Goal: Task Accomplishment & Management: Use online tool/utility

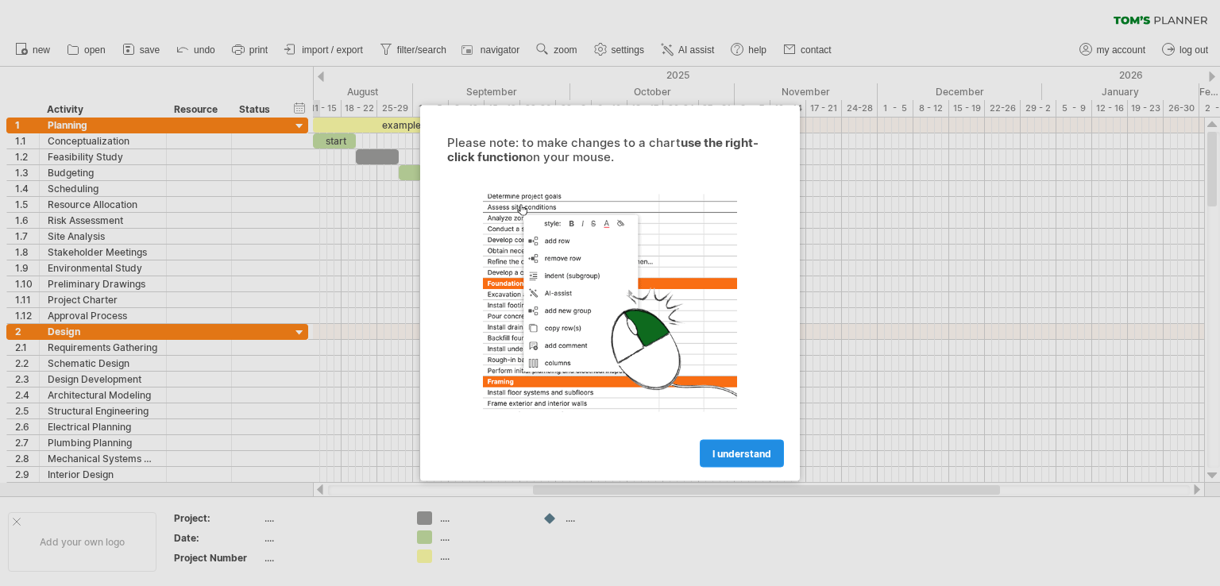
click at [709, 444] on link "I understand" at bounding box center [742, 454] width 84 height 28
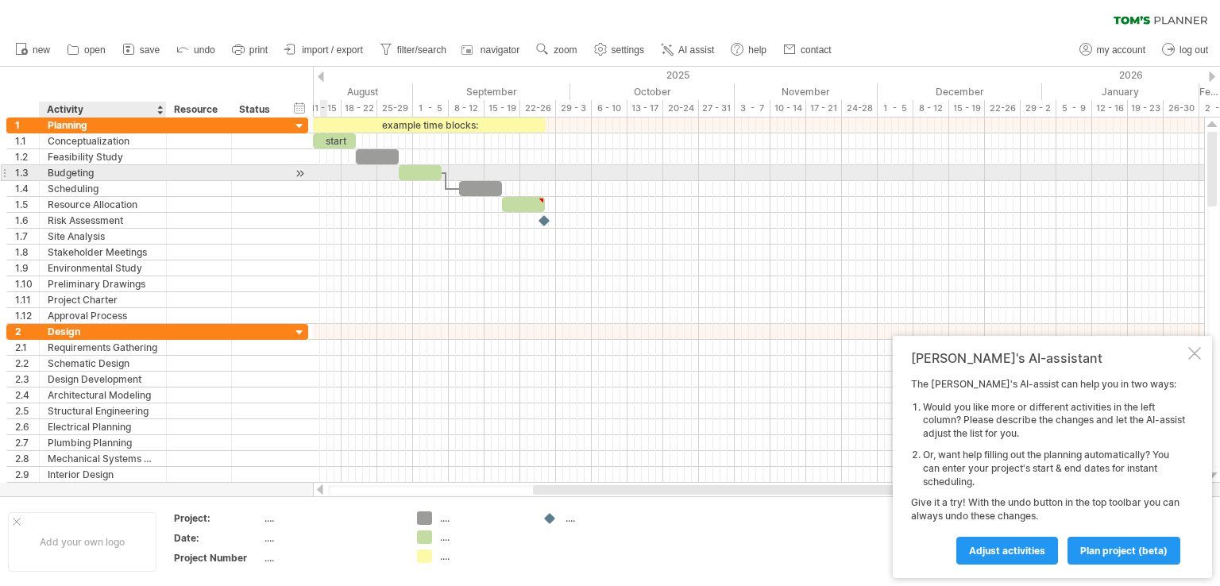
click at [154, 169] on div "Budgeting" at bounding box center [103, 172] width 110 height 15
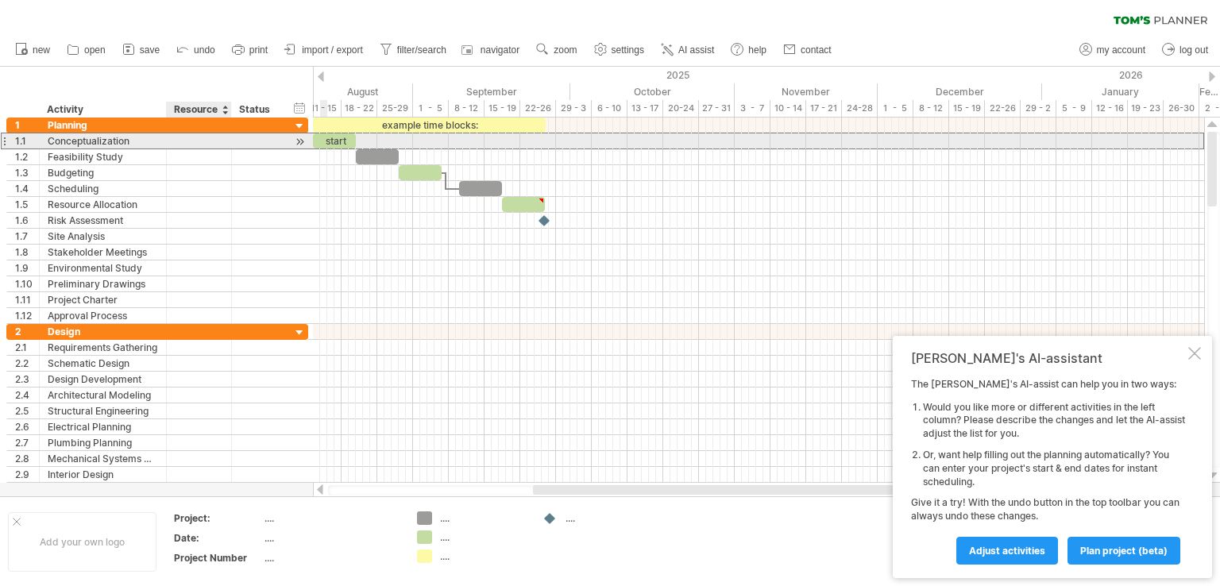
click at [186, 143] on div at bounding box center [199, 140] width 48 height 15
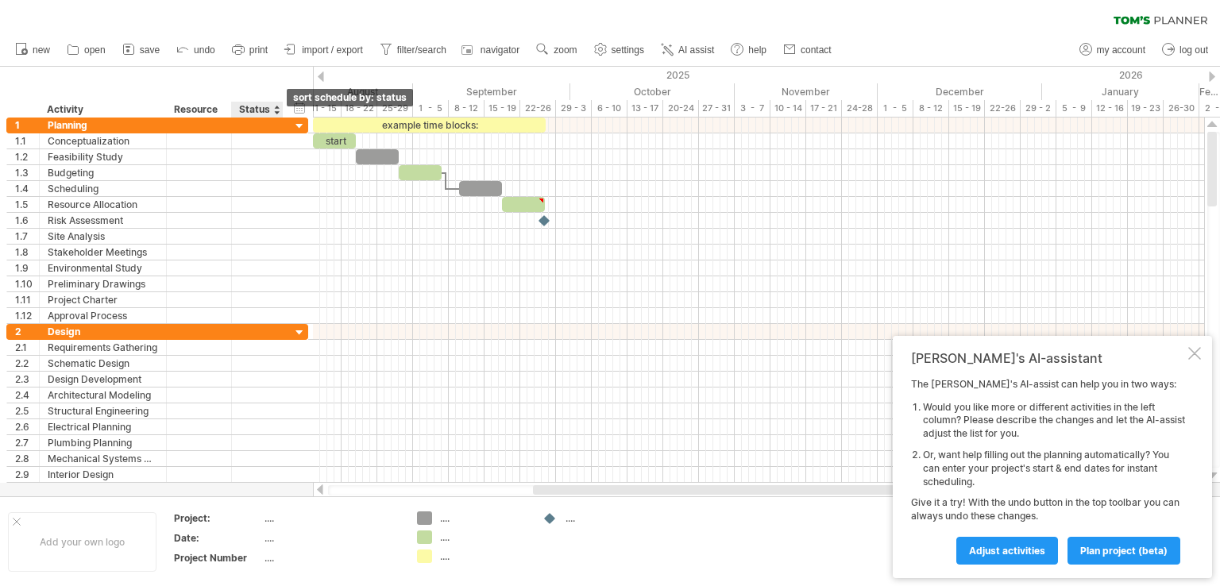
click at [273, 109] on div at bounding box center [276, 110] width 6 height 16
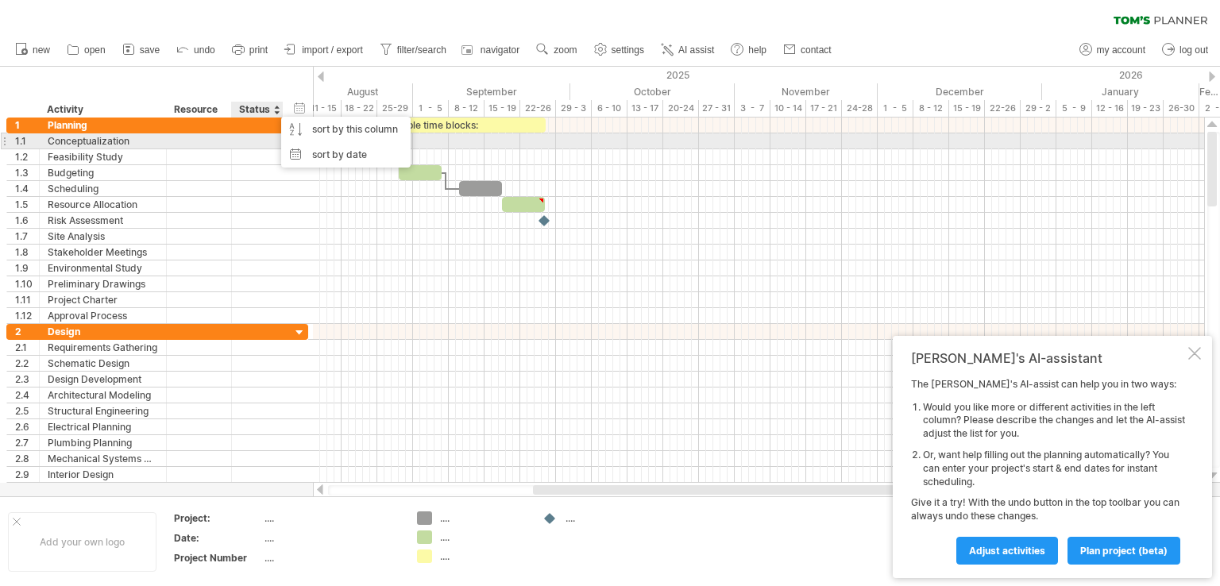
click at [254, 144] on div at bounding box center [257, 140] width 35 height 15
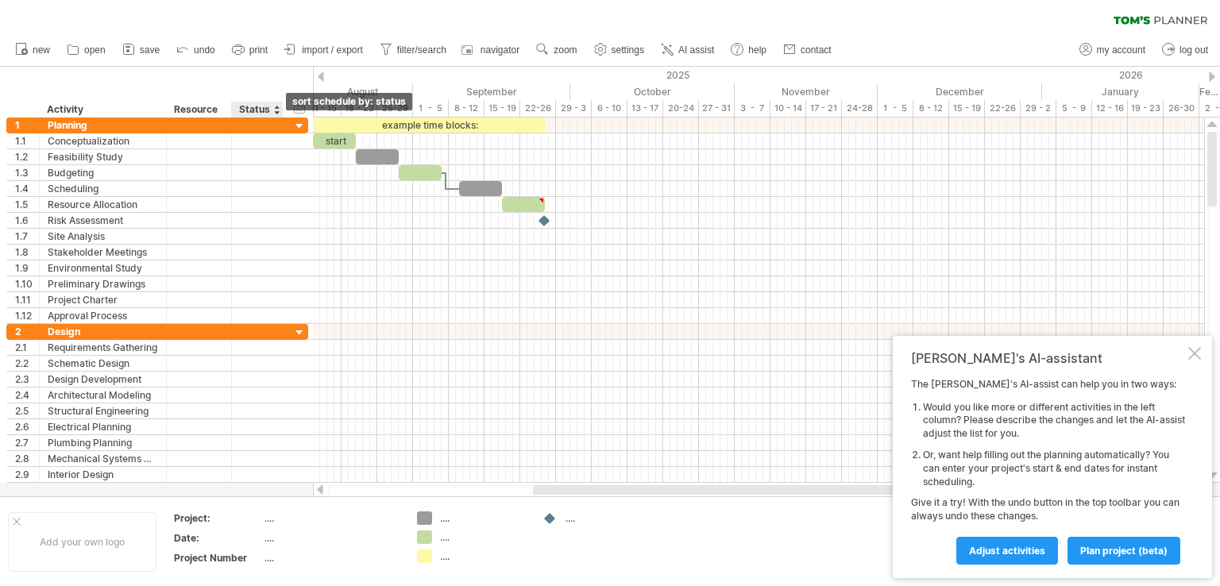
click at [273, 111] on div at bounding box center [276, 110] width 6 height 16
click at [288, 82] on div "hide start/end/duration show start/end/duration ******** Activity ******** Reso…" at bounding box center [156, 92] width 313 height 51
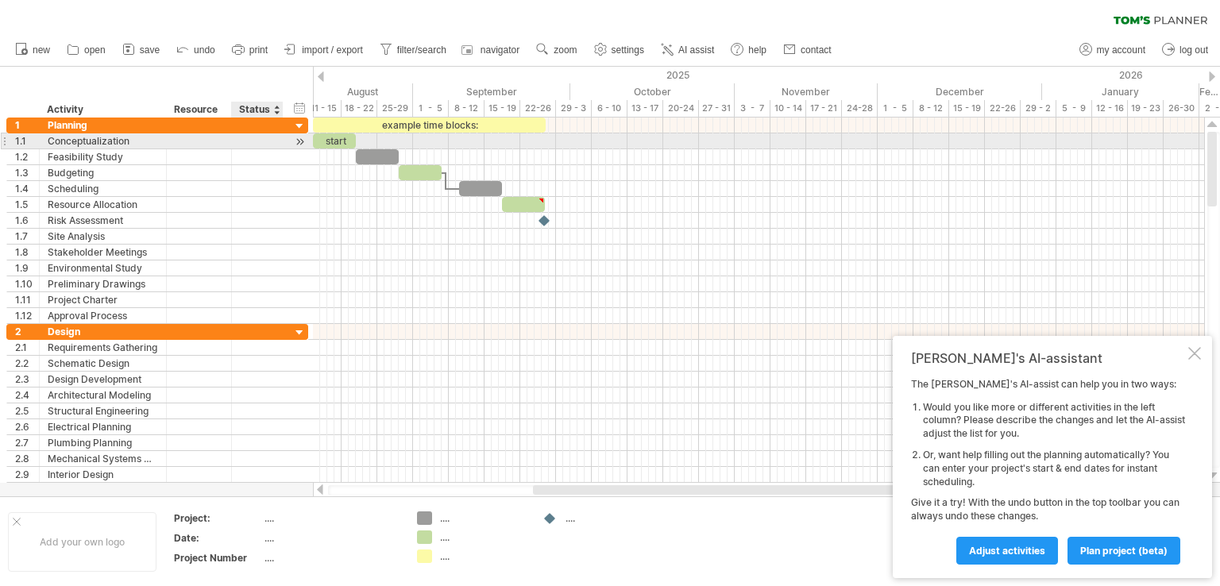
click at [242, 145] on div at bounding box center [257, 140] width 35 height 15
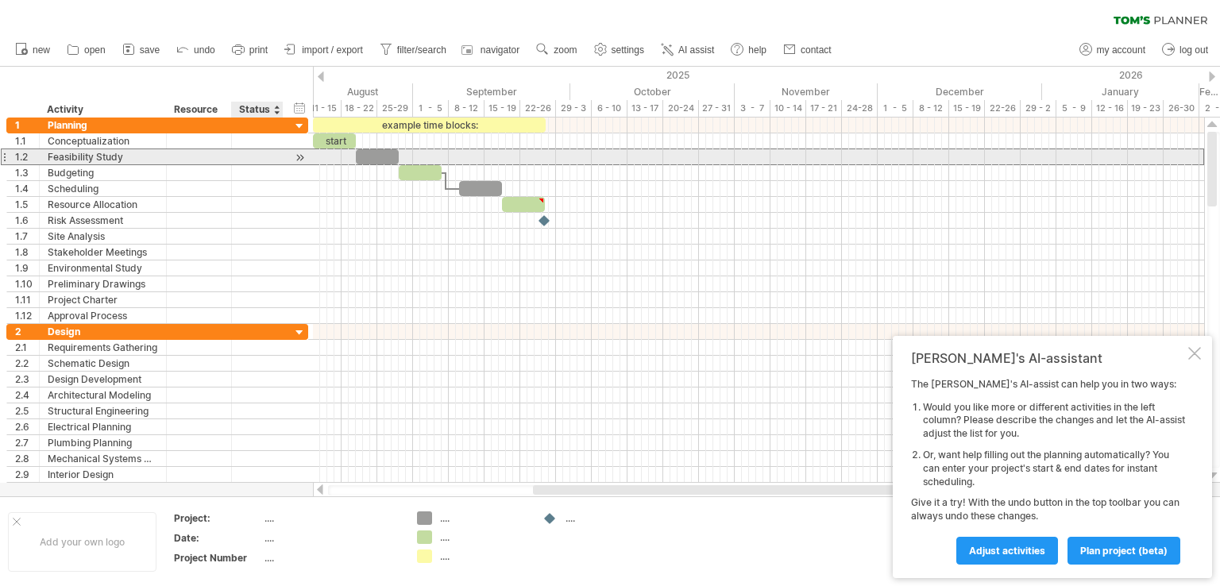
click at [249, 163] on div at bounding box center [257, 156] width 35 height 15
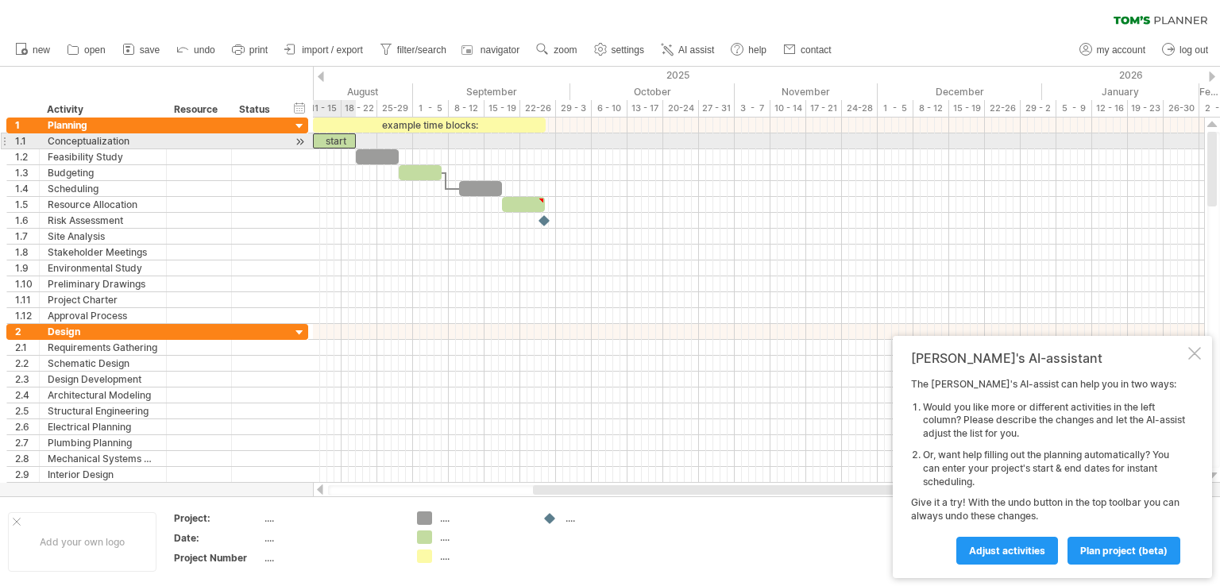
click at [346, 142] on div "start" at bounding box center [334, 140] width 43 height 15
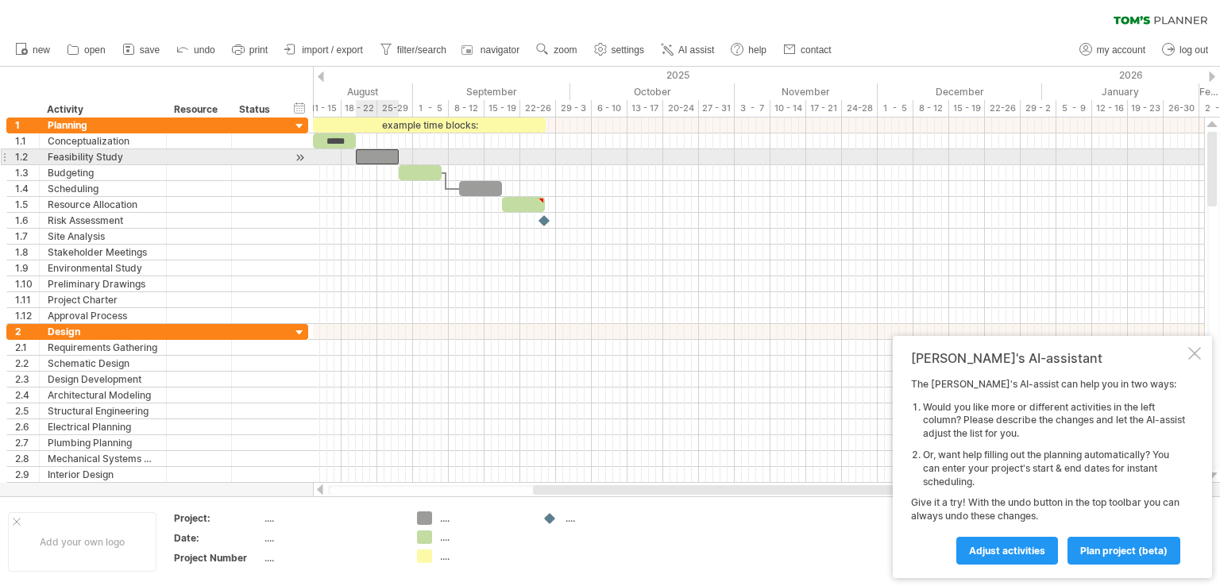
click at [391, 157] on div at bounding box center [377, 156] width 43 height 15
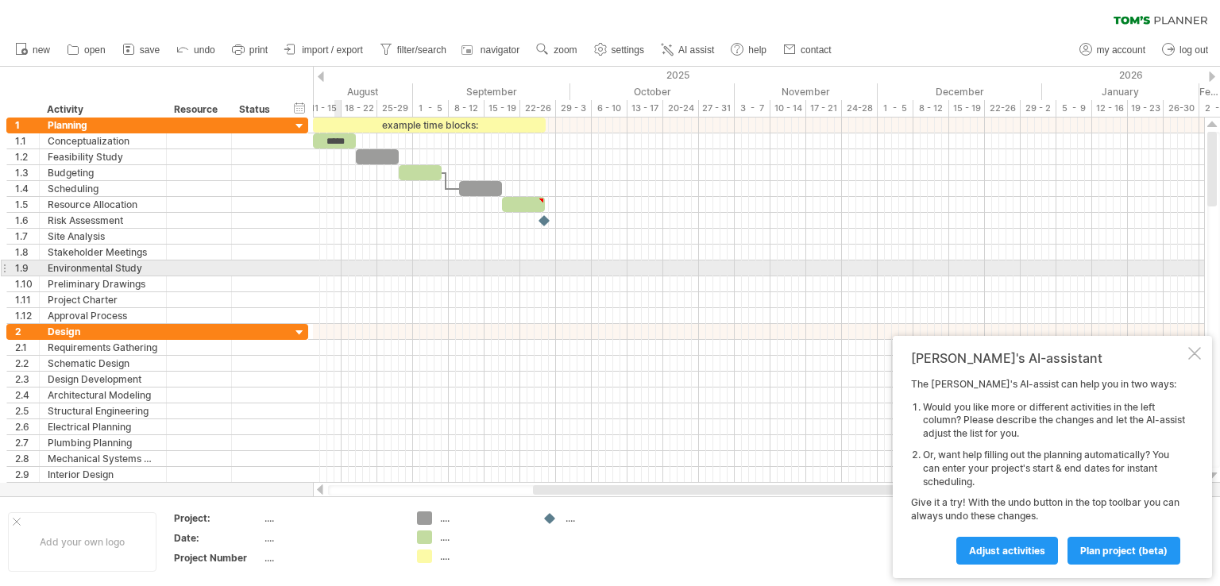
drag, startPoint x: 17, startPoint y: 107, endPoint x: 340, endPoint y: 263, distance: 358.9
click at [340, 263] on div "Trying to reach [DOMAIN_NAME] Connected again... 0% clear filter new 1" at bounding box center [610, 293] width 1220 height 586
